Goal: Navigation & Orientation: Understand site structure

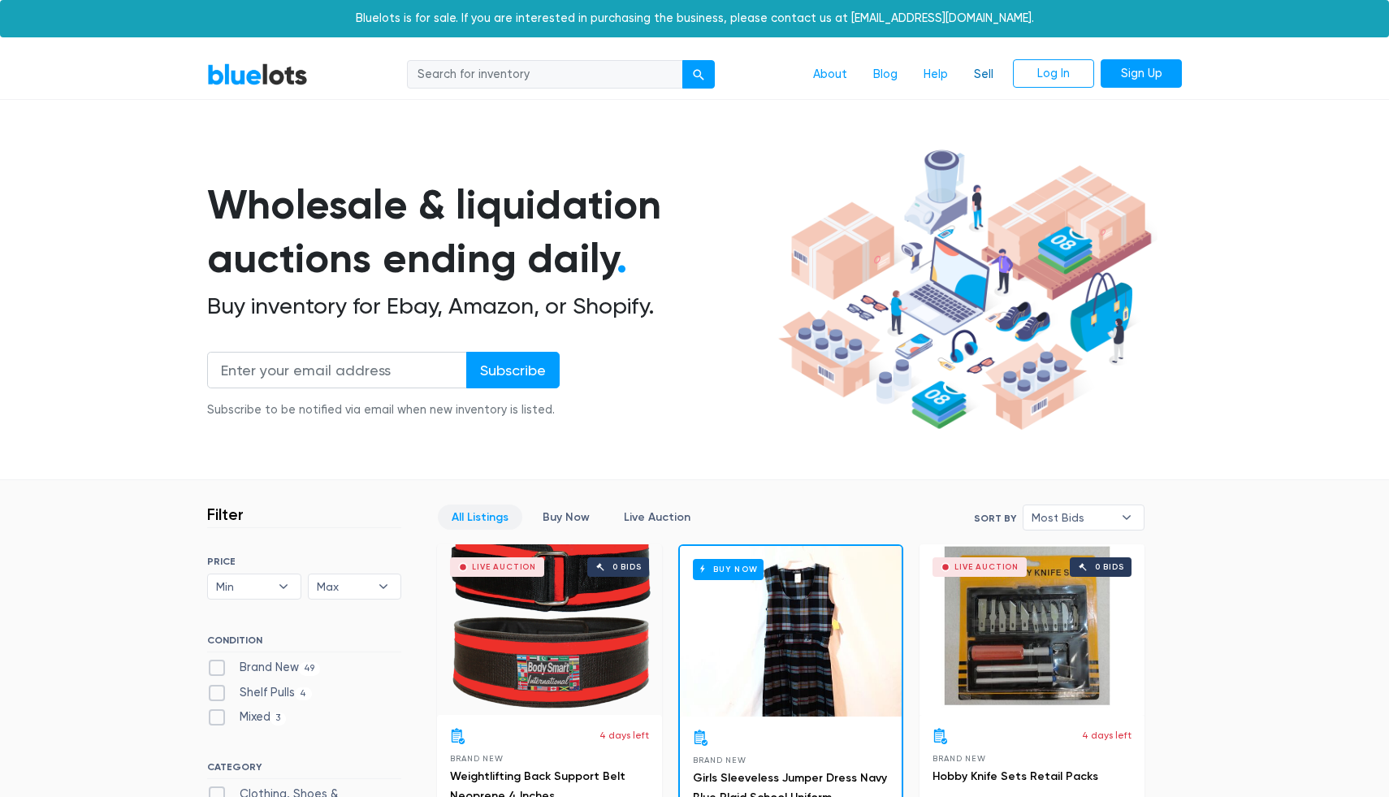
click at [981, 79] on link "Sell" at bounding box center [983, 74] width 45 height 31
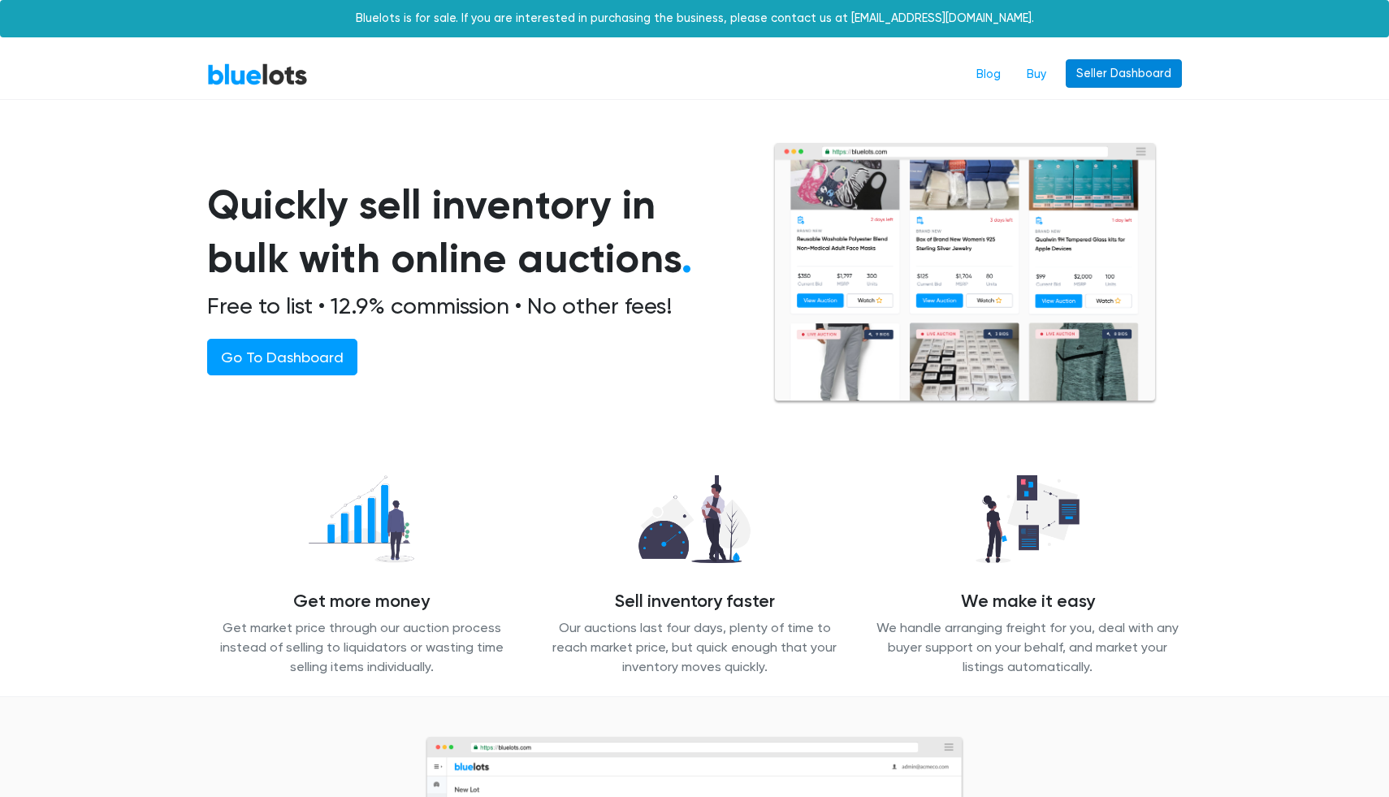
click at [1131, 80] on link "Seller Dashboard" at bounding box center [1124, 73] width 116 height 29
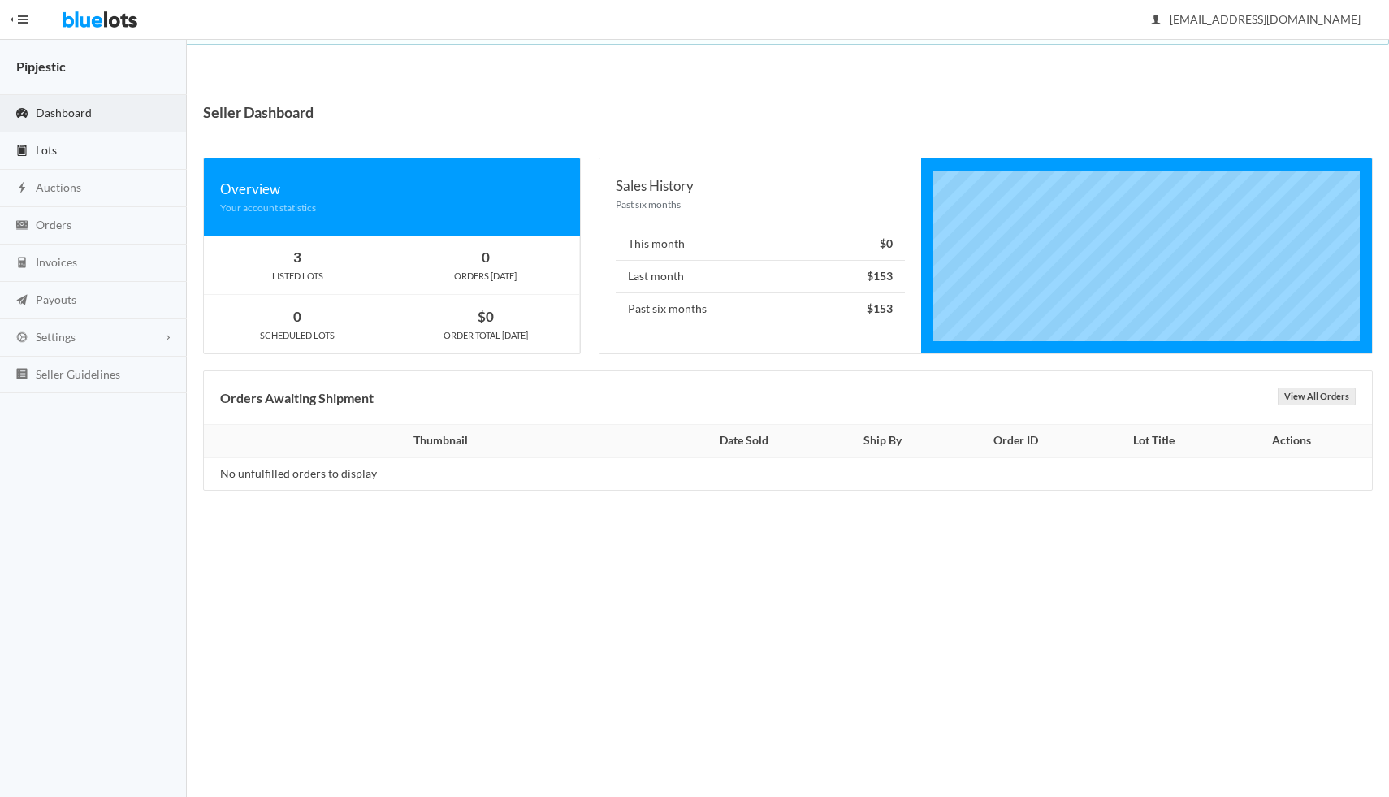
click at [89, 142] on link "Lots" at bounding box center [93, 150] width 187 height 37
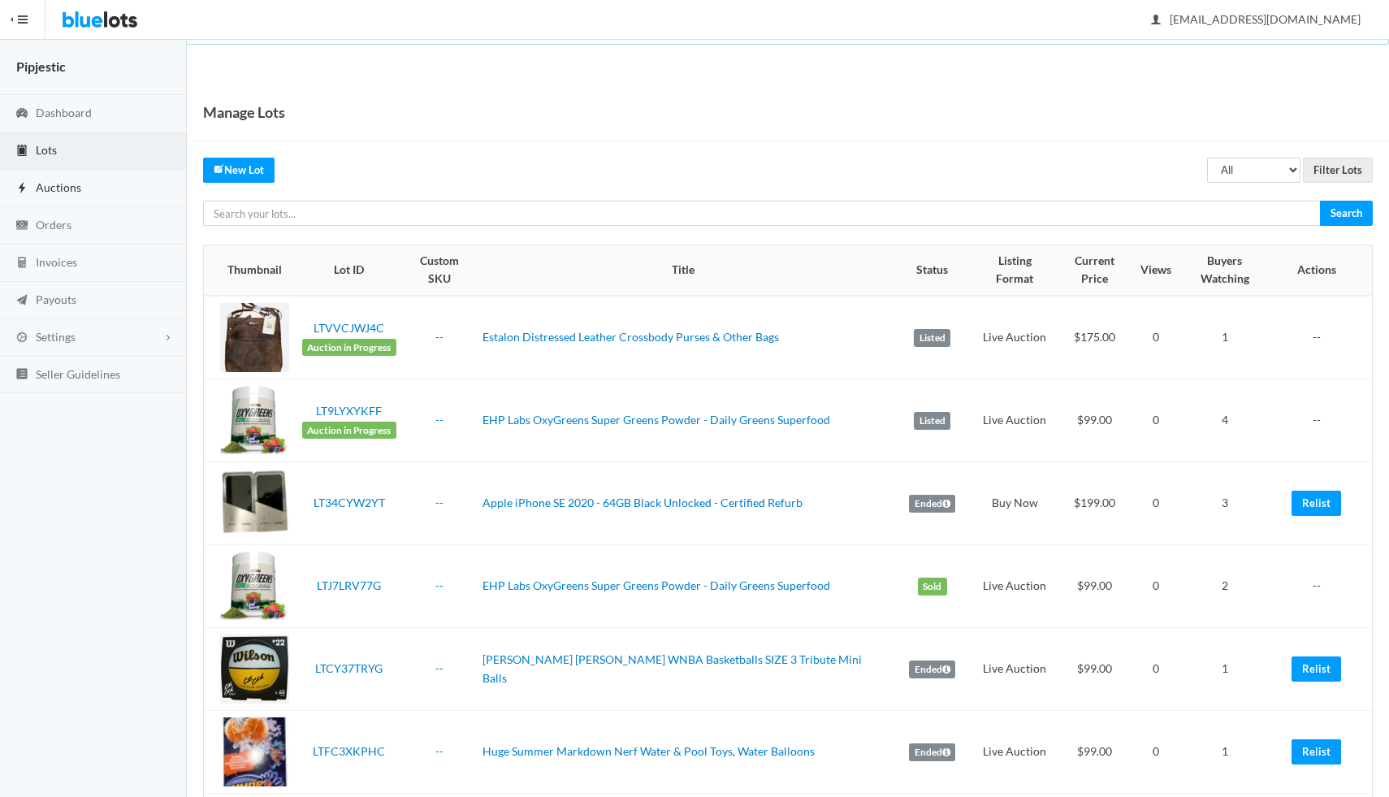
click at [85, 184] on link "Auctions" at bounding box center [93, 188] width 187 height 37
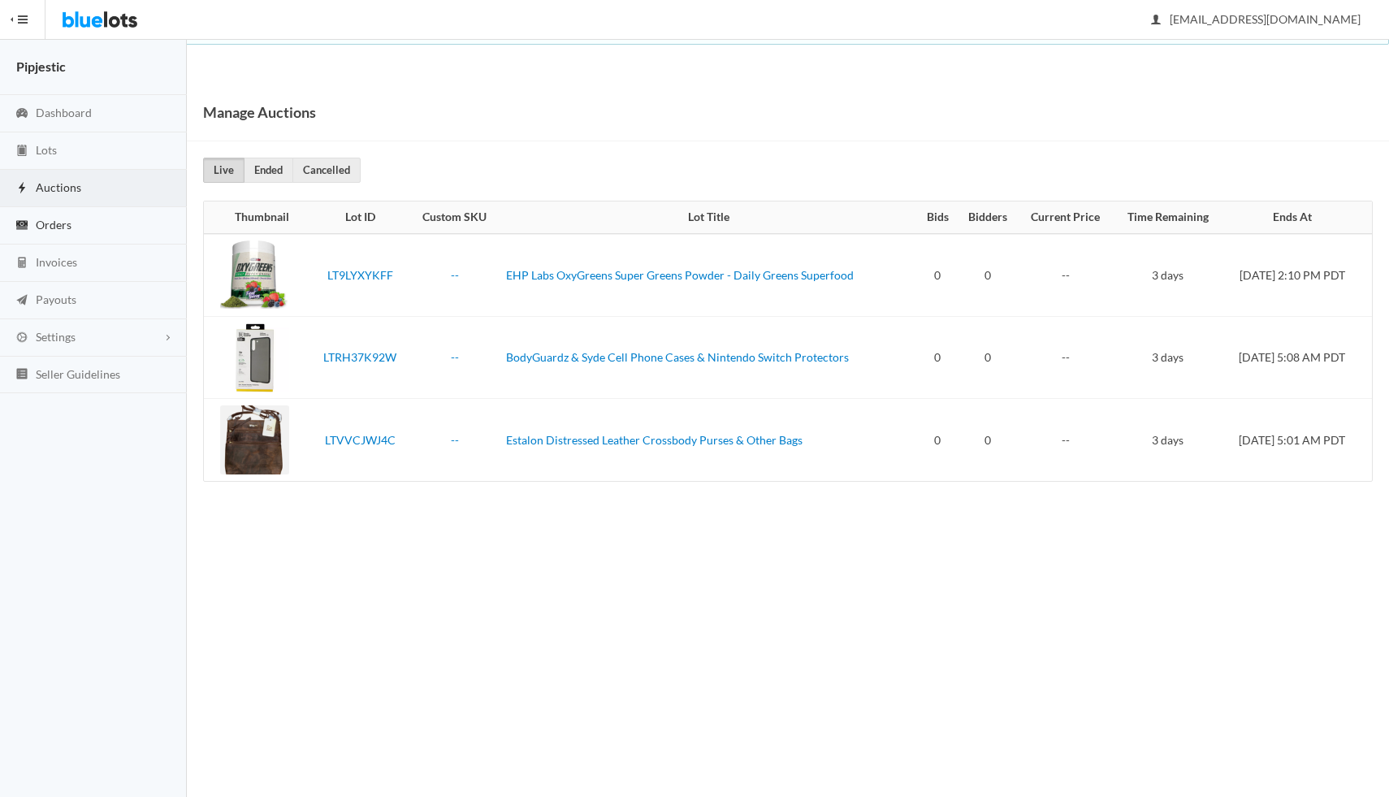
click at [82, 227] on link "Orders" at bounding box center [93, 225] width 187 height 37
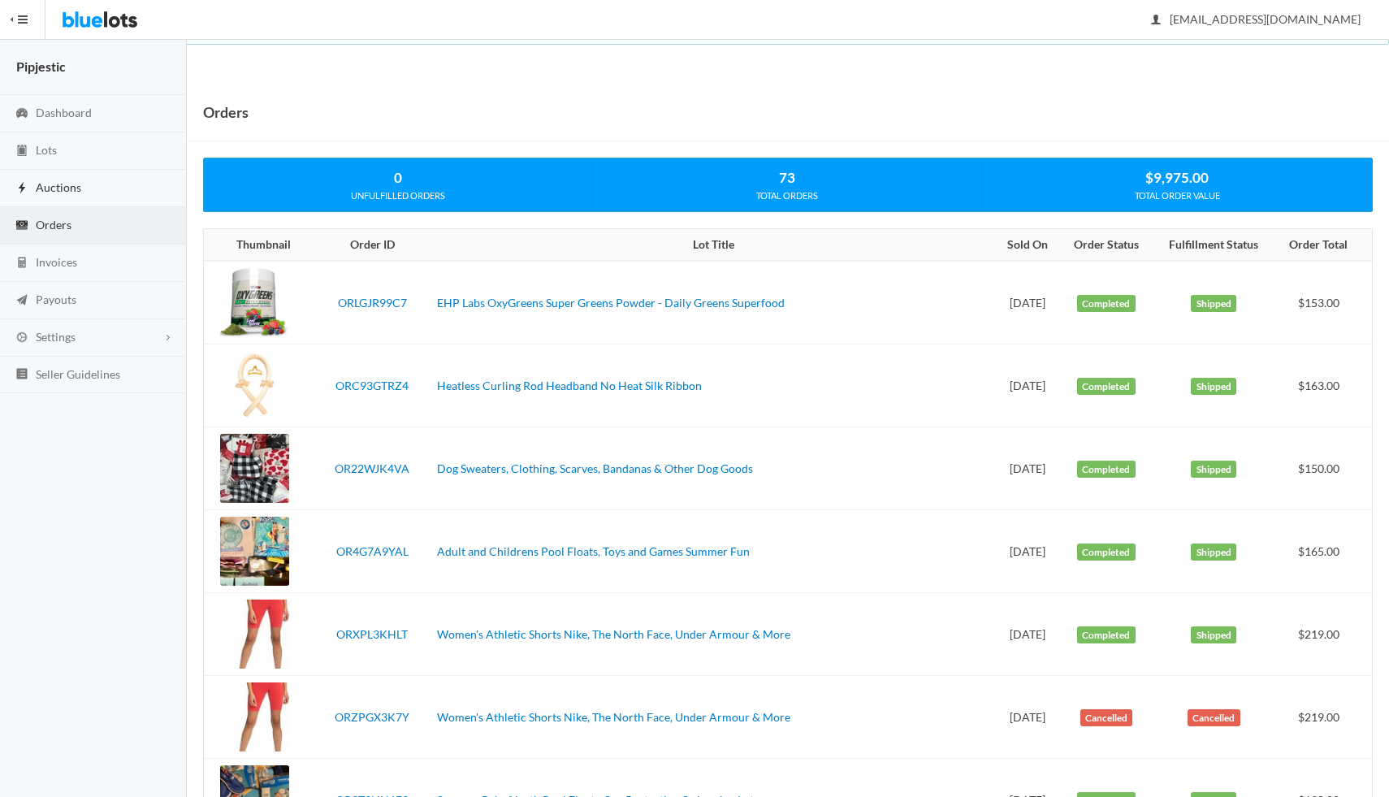
click at [80, 199] on link "Auctions" at bounding box center [93, 188] width 187 height 37
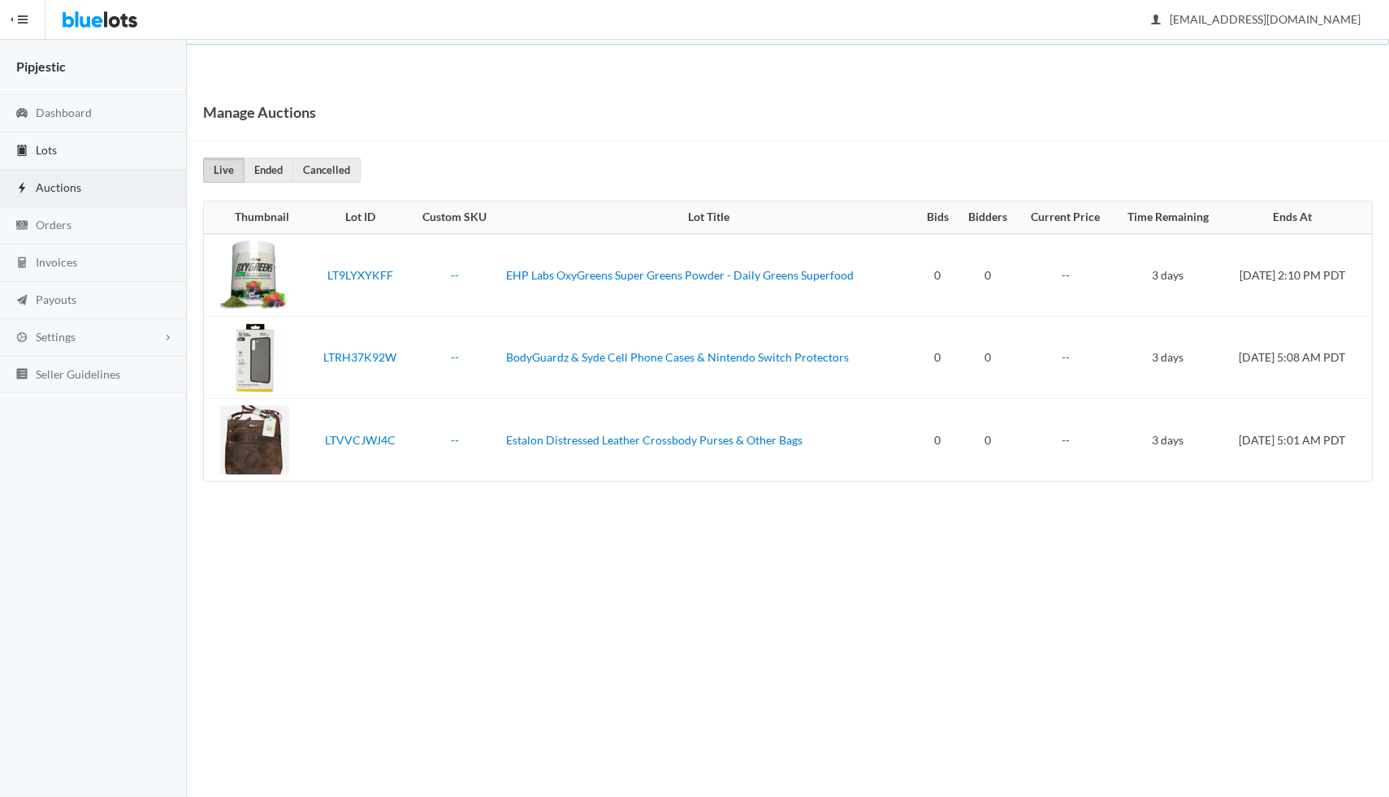
click at [83, 148] on link "Lots" at bounding box center [93, 150] width 187 height 37
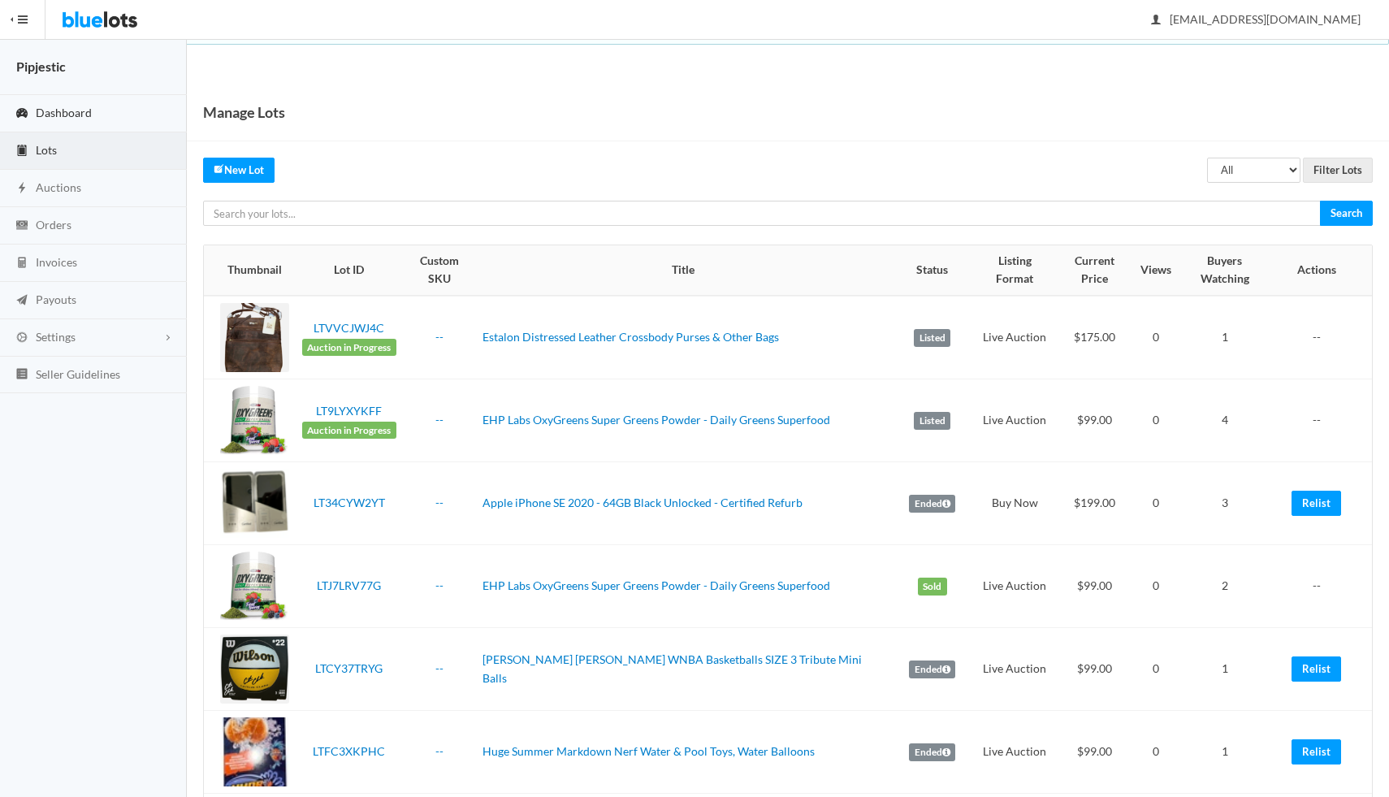
click at [69, 95] on link "Dashboard" at bounding box center [93, 113] width 187 height 37
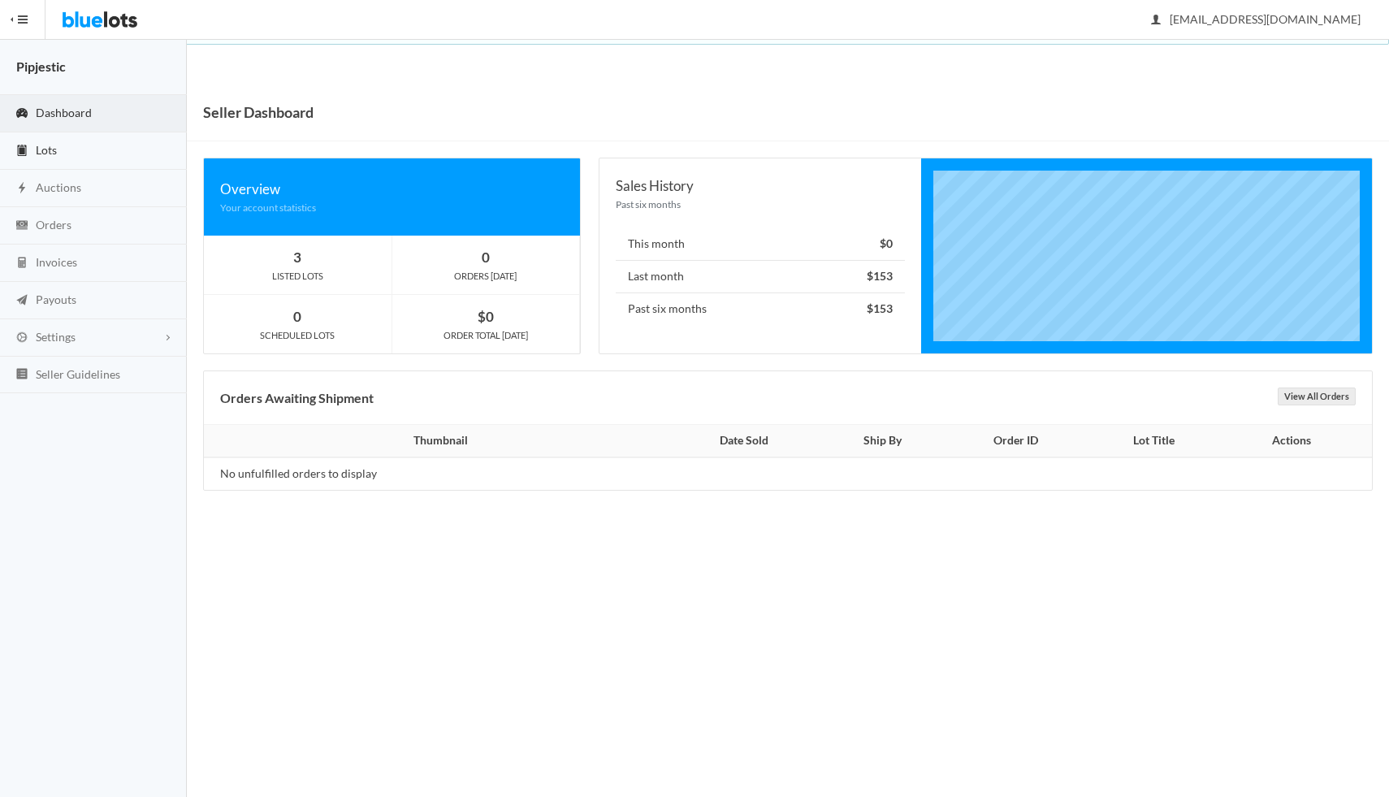
click at [49, 149] on span "Lots" at bounding box center [46, 150] width 21 height 14
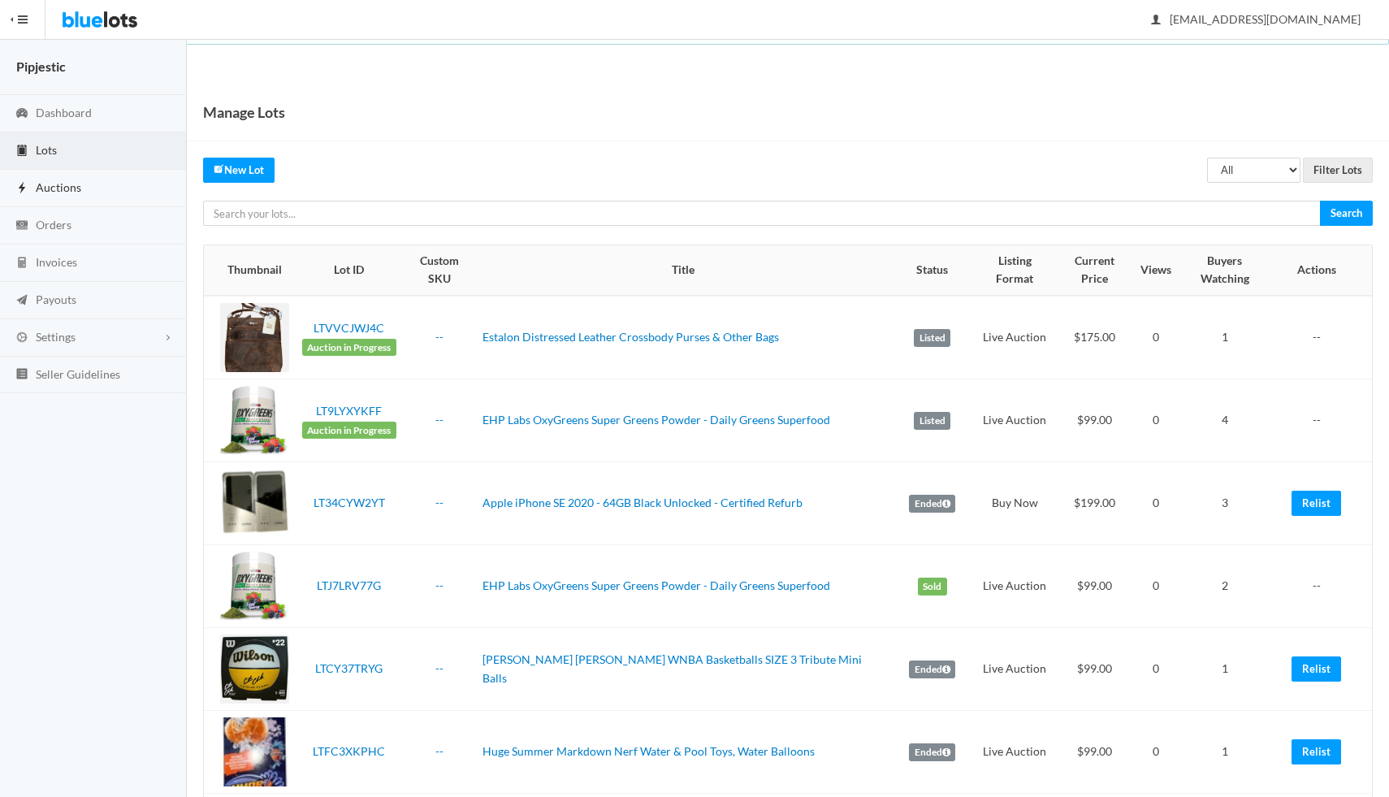
click at [113, 184] on link "Auctions" at bounding box center [93, 188] width 187 height 37
